Goal: Transaction & Acquisition: Purchase product/service

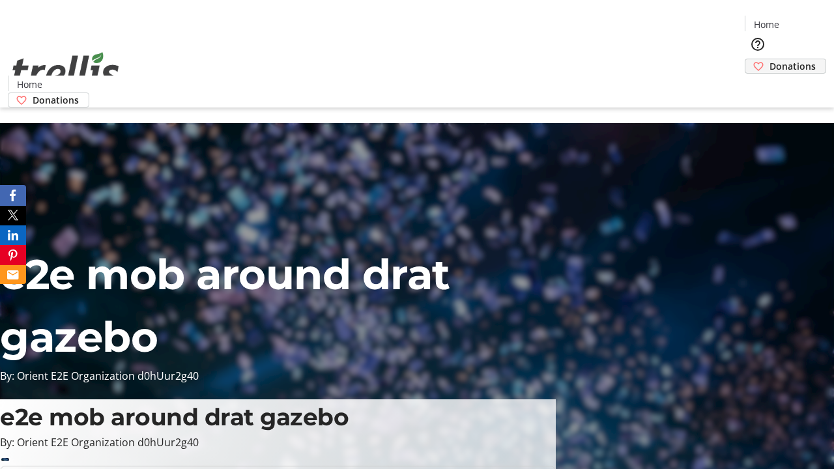
click at [770, 59] on span "Donations" at bounding box center [793, 66] width 46 height 14
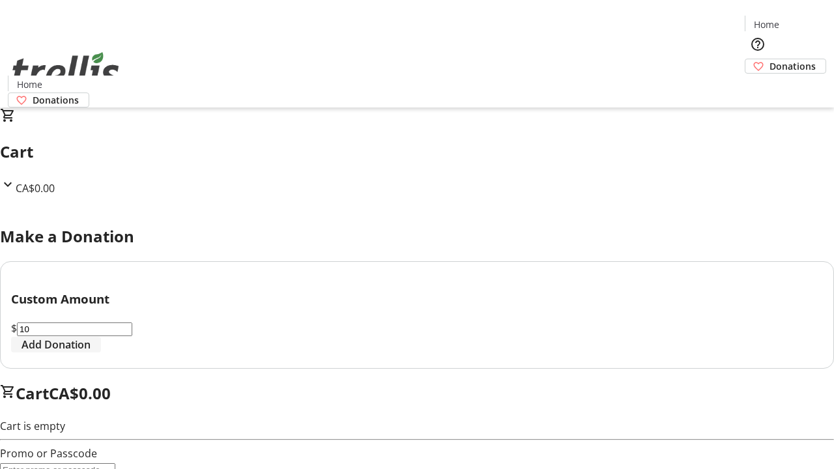
click at [91, 353] on span "Add Donation" at bounding box center [56, 345] width 69 height 16
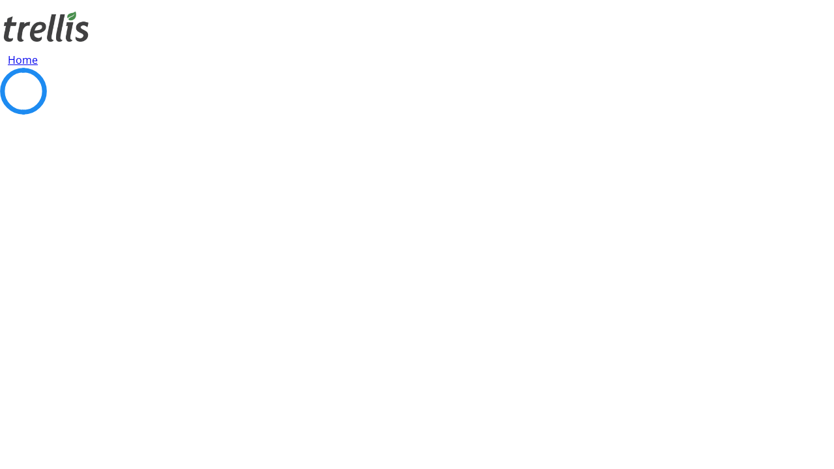
select select "CA"
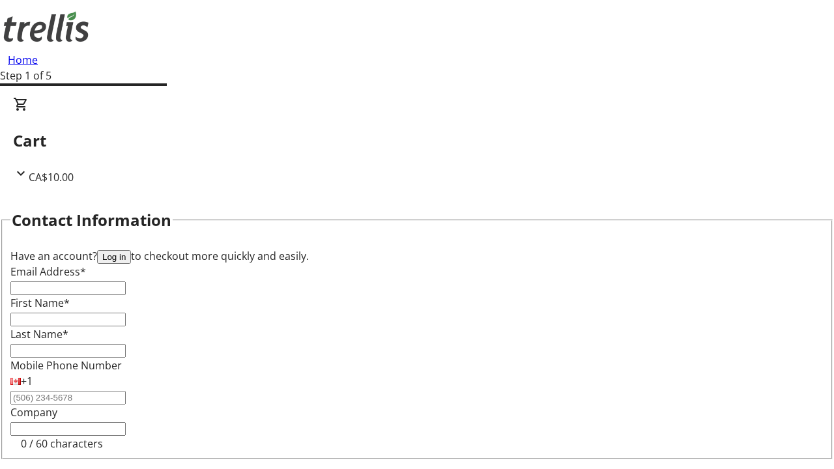
click at [131, 250] on button "Log in" at bounding box center [114, 257] width 34 height 14
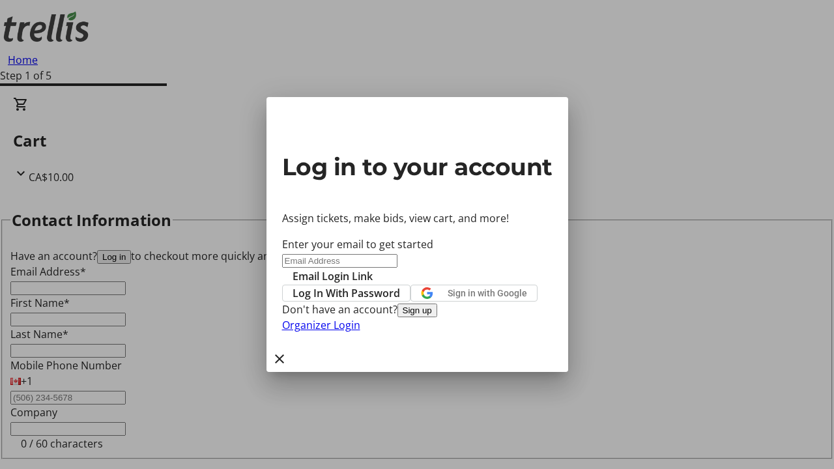
type input "[EMAIL_ADDRESS][DOMAIN_NAME]"
click at [373, 268] on span "Email Login Link" at bounding box center [333, 276] width 80 height 16
